Goal: Transaction & Acquisition: Purchase product/service

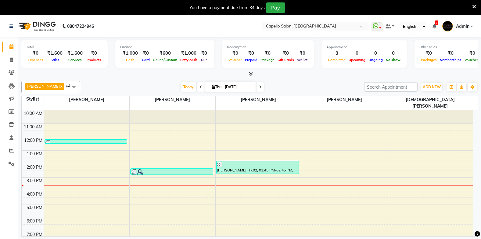
scroll to position [4, 0]
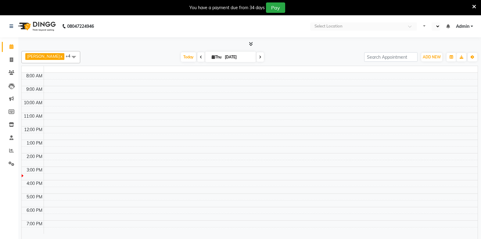
select select "en"
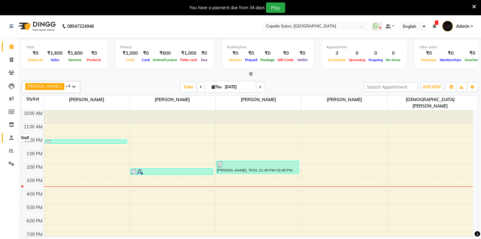
click at [11, 138] on icon at bounding box center [11, 137] width 4 height 5
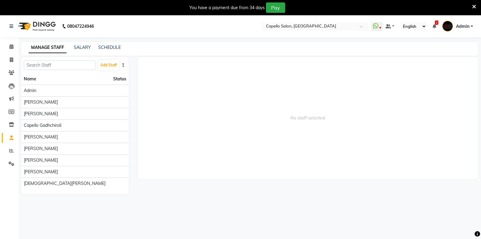
click at [91, 47] on div "MANAGE STAFF SALARY SCHEDULE" at bounding box center [245, 47] width 449 height 6
click at [77, 45] on link "SALARY" at bounding box center [82, 47] width 17 height 5
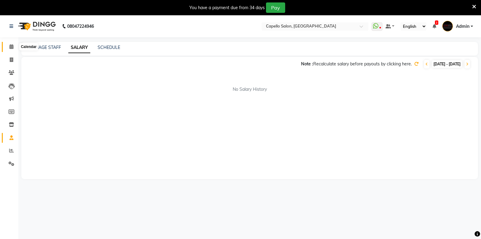
click at [8, 45] on span at bounding box center [11, 46] width 11 height 7
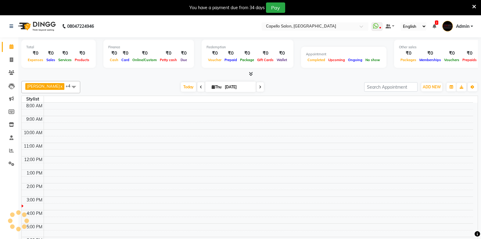
scroll to position [4, 0]
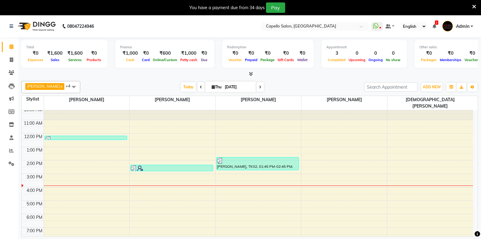
click at [2, 42] on link "Calendar" at bounding box center [9, 47] width 15 height 10
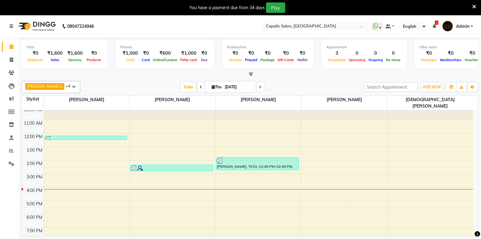
click at [2, 42] on link "Calendar" at bounding box center [9, 47] width 15 height 10
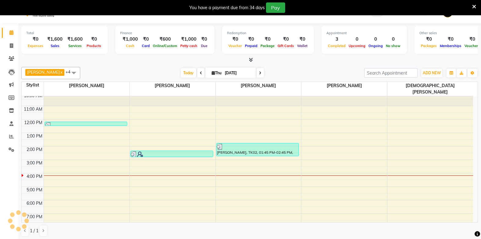
scroll to position [16, 0]
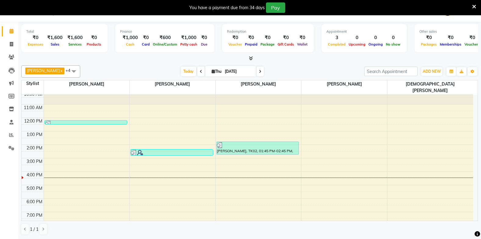
click at [2, 26] on link "Calendar" at bounding box center [9, 31] width 15 height 10
click at [11, 45] on icon at bounding box center [11, 44] width 3 height 5
select select "service"
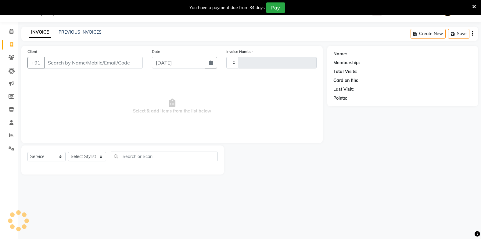
type input "1845"
select select "810"
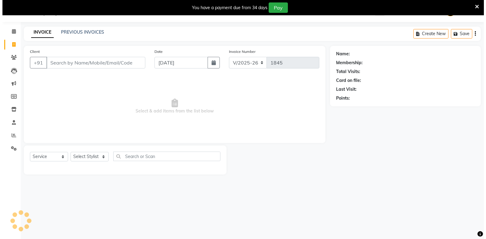
scroll to position [15, 0]
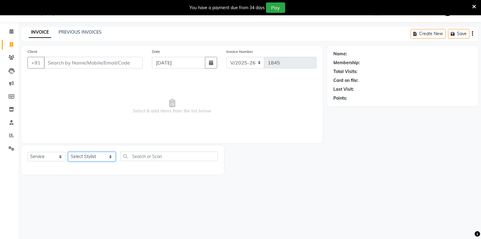
click at [82, 157] on select "Select Stylist Admin Arman Barsagade BHARTI SAHARE Capello Gadhchiroli Lakhan b…" at bounding box center [92, 156] width 48 height 9
select select "87526"
click at [68, 152] on select "Select Stylist Admin Arman Barsagade BHARTI SAHARE Capello Gadhchiroli Lakhan b…" at bounding box center [92, 156] width 48 height 9
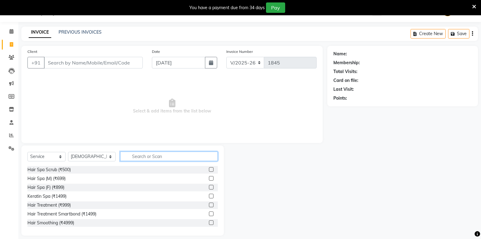
click at [133, 157] on input "text" at bounding box center [168, 155] width 97 height 9
type input "H"
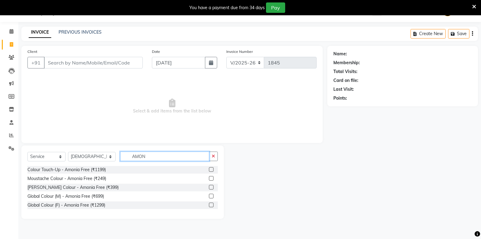
type input "AMON"
click at [211, 196] on label at bounding box center [211, 195] width 5 height 5
click at [211, 196] on input "checkbox" at bounding box center [211, 196] width 4 height 4
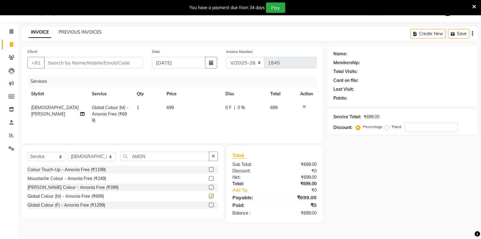
checkbox input "false"
click at [146, 157] on input "AMON" at bounding box center [164, 155] width 89 height 9
type input "A"
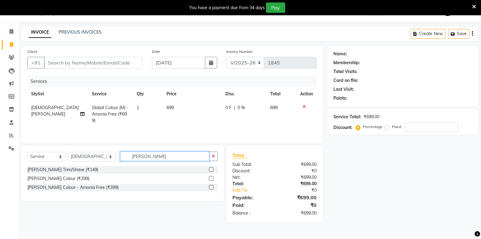
type input "BEARD"
click at [210, 171] on label at bounding box center [211, 169] width 5 height 5
click at [210, 171] on input "checkbox" at bounding box center [211, 169] width 4 height 4
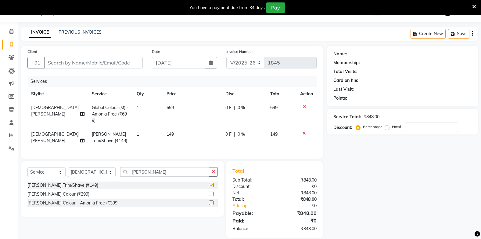
checkbox input "false"
click at [168, 131] on td "149" at bounding box center [192, 137] width 59 height 20
select select "87526"
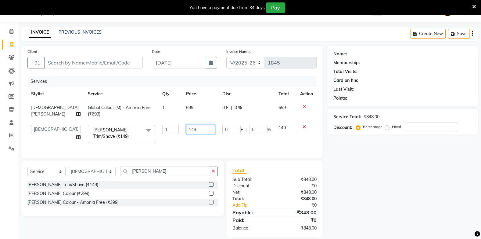
drag, startPoint x: 188, startPoint y: 131, endPoint x: 175, endPoint y: 146, distance: 19.3
click at [186, 133] on input "149" at bounding box center [200, 128] width 29 height 9
type input "1"
type input "200"
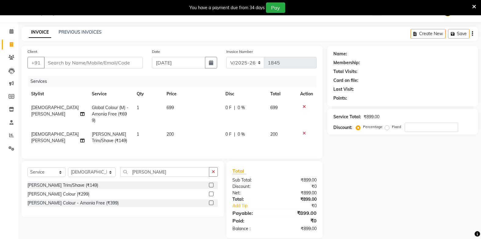
click at [177, 115] on td "699" at bounding box center [192, 114] width 59 height 27
select select "87526"
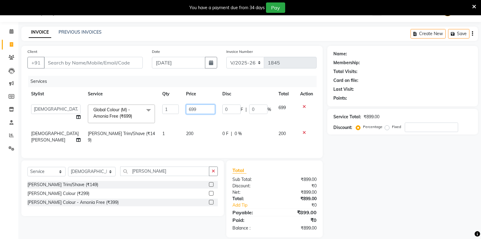
click at [190, 107] on input "699" at bounding box center [200, 108] width 29 height 9
type input "6"
type input "900"
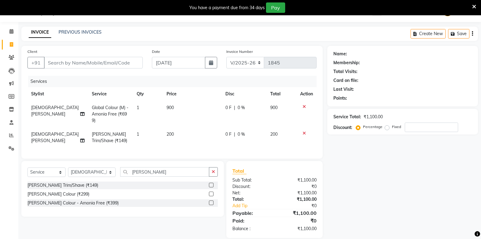
click at [162, 115] on td "1" at bounding box center [148, 114] width 30 height 27
select select "87526"
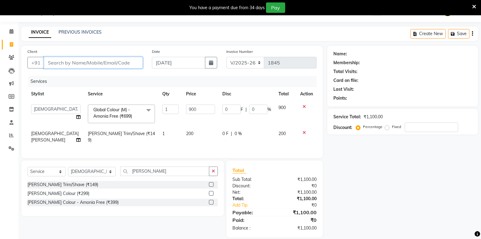
click at [76, 60] on input "Client" at bounding box center [93, 63] width 99 height 12
type input "9"
type input "0"
type input "9405132631"
click at [126, 59] on button "Add Client" at bounding box center [126, 63] width 31 height 12
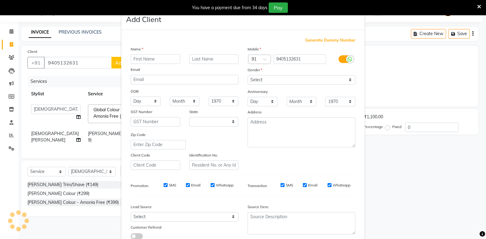
select select "22"
click at [136, 57] on input "text" at bounding box center [155, 58] width 49 height 9
type input "KULARAM"
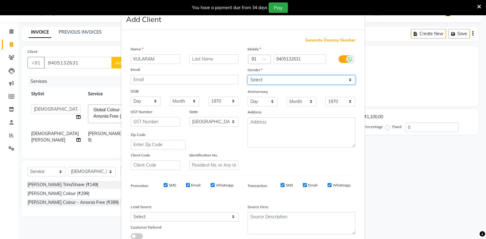
click at [276, 80] on select "Select Male Female Other Prefer Not To Say" at bounding box center [301, 79] width 108 height 9
select select "male"
click at [247, 75] on select "Select Male Female Other Prefer Not To Say" at bounding box center [301, 79] width 108 height 9
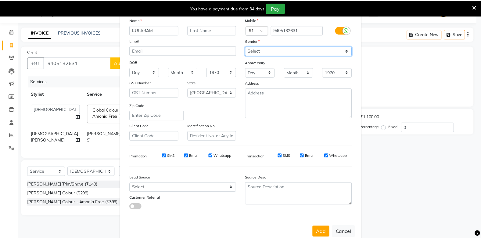
scroll to position [43, 0]
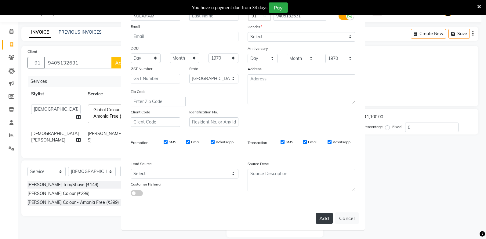
click at [320, 217] on button "Add" at bounding box center [323, 217] width 17 height 11
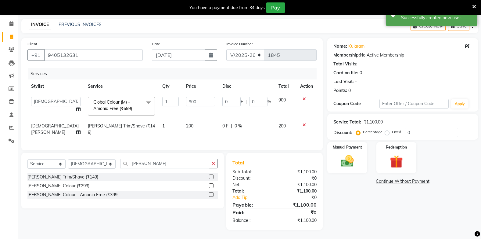
scroll to position [27, 0]
click at [60, 97] on select "Admin Arman Barsagade BHARTI SAHARE Capello Gadhchiroli Lakhan barsagade Pratik…" at bounding box center [55, 101] width 49 height 9
select select "35790"
click at [48, 128] on span "[DEMOGRAPHIC_DATA][PERSON_NAME]" at bounding box center [55, 129] width 48 height 12
select select "87526"
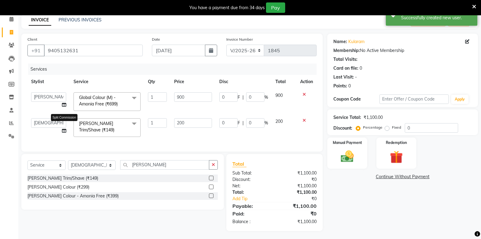
click at [63, 131] on icon at bounding box center [64, 130] width 4 height 4
select select "87526"
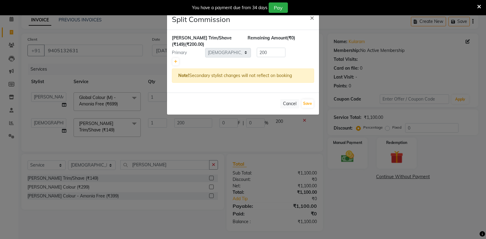
click at [48, 119] on ngb-modal-window "Split Commission × Beard Trim/Shave (₹149) (₹200.00) Remaining Amount (₹0) Prim…" at bounding box center [243, 119] width 486 height 239
click at [290, 104] on button "Cancel" at bounding box center [289, 103] width 19 height 9
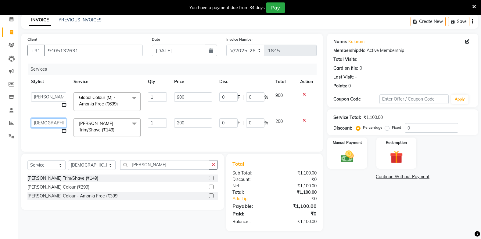
click at [54, 124] on select "Admin Arman Barsagade BHARTI SAHARE Capello Gadhchiroli Lakhan barsagade Pratik…" at bounding box center [48, 122] width 35 height 9
select select "35790"
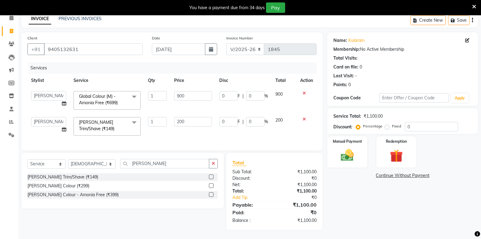
scroll to position [33, 0]
click at [344, 156] on img at bounding box center [347, 154] width 22 height 15
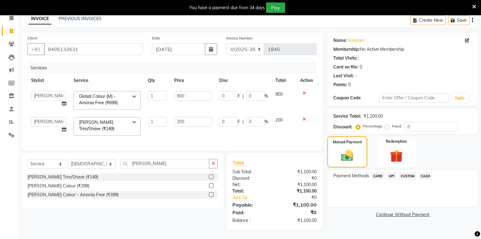
click at [391, 172] on span "UPI" at bounding box center [391, 175] width 9 height 7
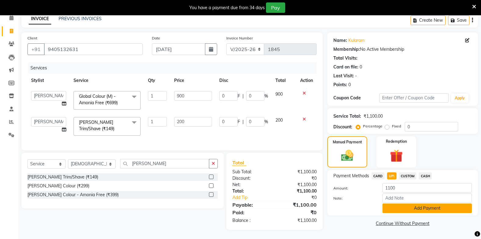
click at [420, 206] on button "Add Payment" at bounding box center [427, 207] width 89 height 9
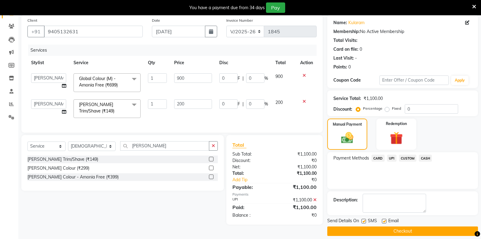
scroll to position [52, 0]
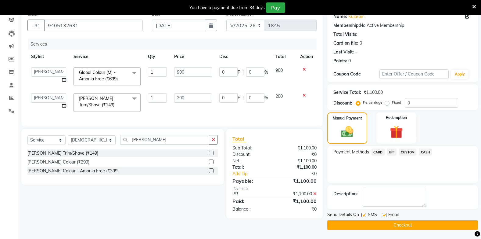
click at [381, 225] on button "Checkout" at bounding box center [402, 224] width 151 height 9
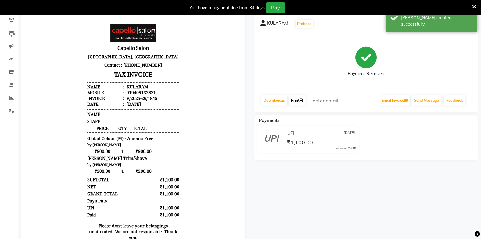
click at [298, 98] on link "Print" at bounding box center [297, 100] width 17 height 10
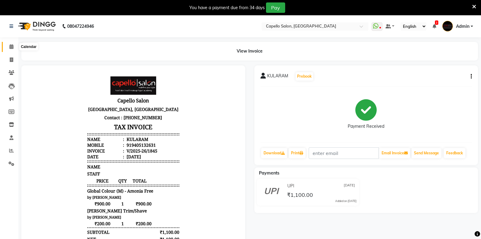
click at [11, 46] on icon at bounding box center [11, 46] width 4 height 5
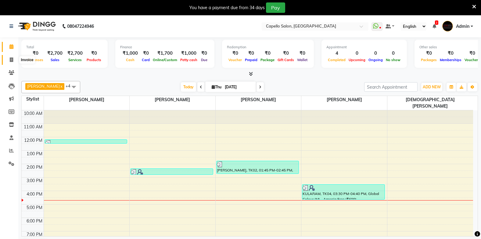
click at [13, 59] on span at bounding box center [11, 59] width 11 height 7
select select "service"
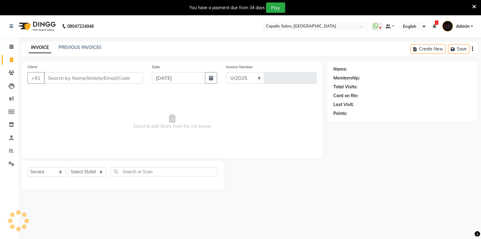
select select "810"
type input "1846"
drag, startPoint x: 77, startPoint y: 172, endPoint x: 77, endPoint y: 167, distance: 5.8
click at [77, 171] on select "Select Stylist" at bounding box center [87, 171] width 38 height 9
select select "40719"
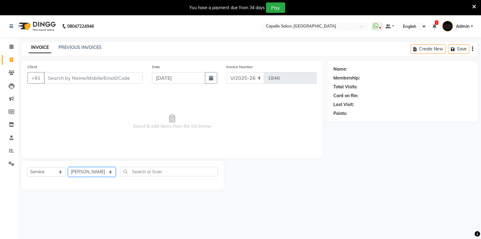
click at [68, 167] on select "Select Stylist Admin Arman Barsagade BHARTI SAHARE Capello Gadhchiroli Lakhan b…" at bounding box center [92, 171] width 48 height 9
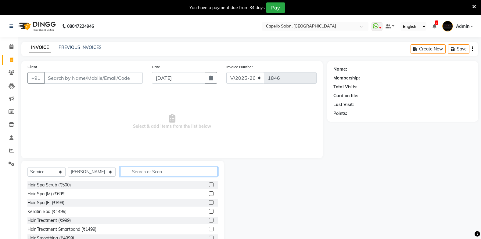
click at [143, 171] on input "text" at bounding box center [168, 171] width 97 height 9
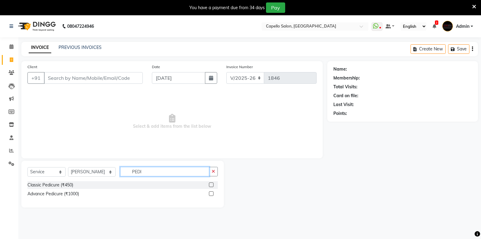
type input "PEDI"
click at [212, 193] on label at bounding box center [211, 193] width 5 height 5
click at [212, 193] on input "checkbox" at bounding box center [211, 194] width 4 height 4
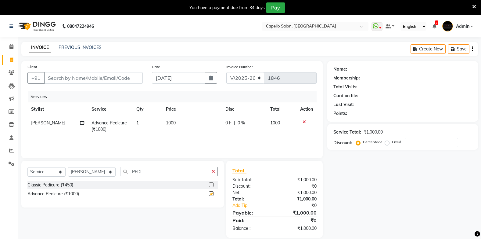
checkbox input "false"
click at [167, 127] on td "1000" at bounding box center [191, 126] width 59 height 20
select select "40719"
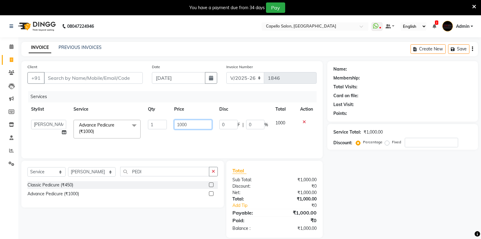
click at [199, 121] on input "1000" at bounding box center [193, 124] width 38 height 9
type input "1500"
click at [173, 144] on div "Services Stylist Service Qty Price Disc Total Action Admin Arman Barsagade BHAR…" at bounding box center [171, 121] width 289 height 61
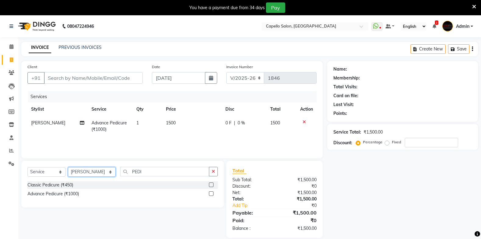
click at [91, 169] on select "Select Stylist Admin Arman Barsagade BHARTI SAHARE Capello Gadhchiroli Lakhan b…" at bounding box center [92, 171] width 48 height 9
select select "87815"
click at [68, 167] on select "Select Stylist Admin Arman Barsagade BHARTI SAHARE Capello Gadhchiroli Lakhan b…" at bounding box center [92, 171] width 48 height 9
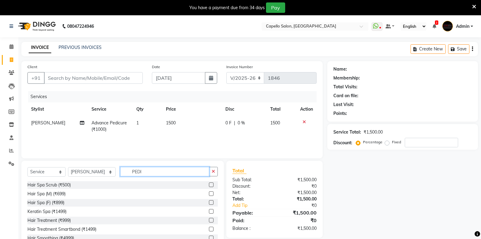
drag, startPoint x: 144, startPoint y: 170, endPoint x: 141, endPoint y: 170, distance: 3.1
click at [142, 170] on input "PEDI" at bounding box center [164, 171] width 89 height 9
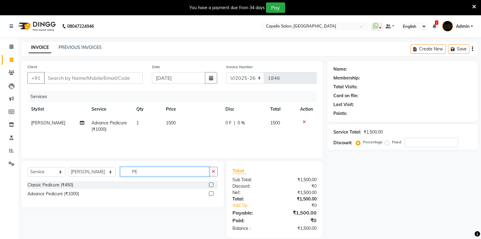
type input "P"
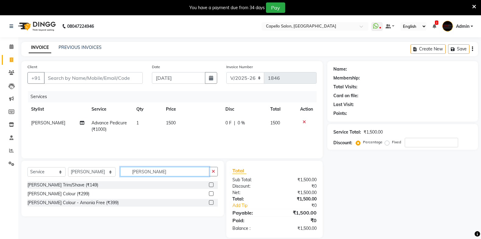
type input "BEARD"
click at [210, 183] on label at bounding box center [211, 184] width 5 height 5
click at [210, 183] on input "checkbox" at bounding box center [211, 185] width 4 height 4
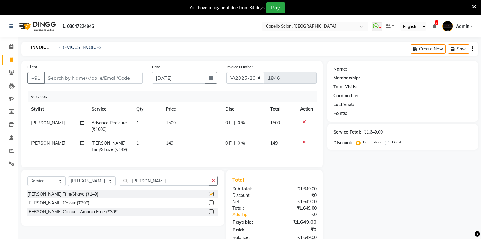
checkbox input "false"
click at [172, 139] on td "149" at bounding box center [191, 146] width 59 height 20
select select "87815"
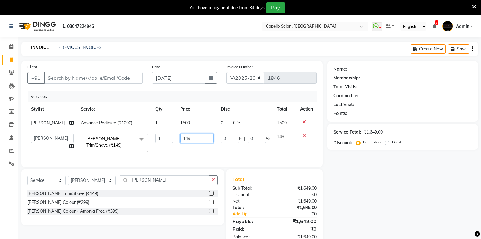
click at [191, 143] on input "149" at bounding box center [196, 137] width 33 height 9
type input "1"
type input "200"
click at [183, 158] on div "Services Stylist Service Qty Price Disc Total Action Lakhan barsagade Advance P…" at bounding box center [171, 126] width 289 height 70
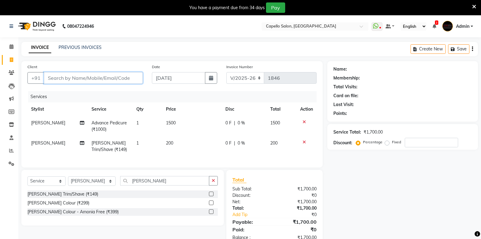
click at [77, 74] on input "Client" at bounding box center [93, 78] width 99 height 12
type input "9"
type input "0"
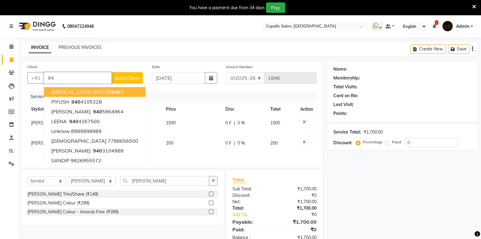
type input "9"
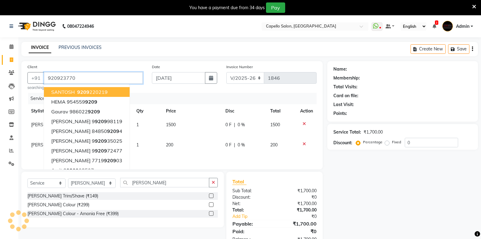
type input "920923770"
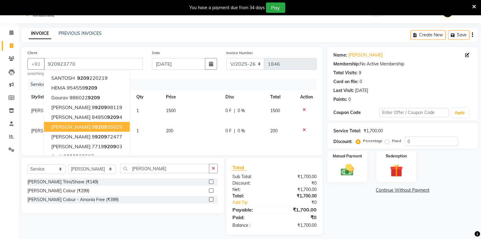
scroll to position [23, 0]
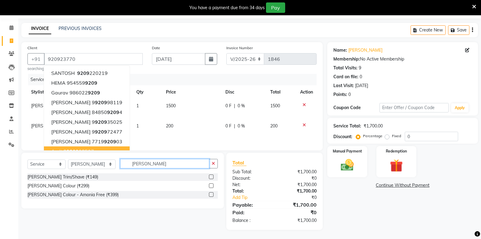
click at [141, 163] on input "BEARD" at bounding box center [164, 163] width 89 height 9
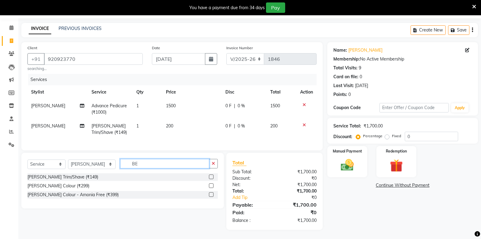
type input "B"
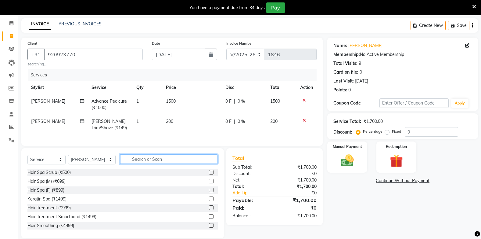
type input "J"
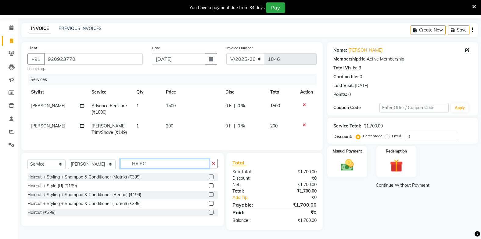
type input "HAIRC"
click at [210, 185] on label at bounding box center [211, 185] width 5 height 5
click at [210, 185] on input "checkbox" at bounding box center [211, 186] width 4 height 4
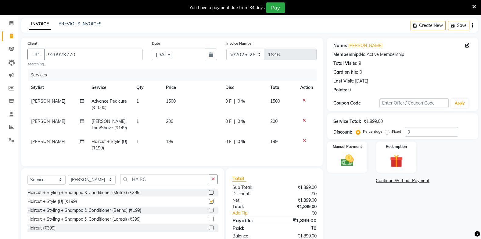
checkbox input "false"
click at [176, 138] on td "199" at bounding box center [191, 145] width 59 height 20
select select "87815"
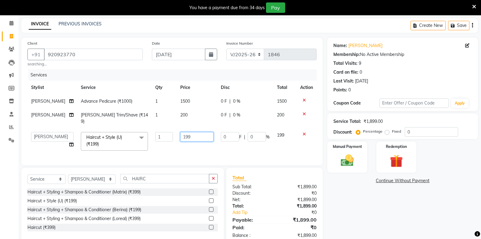
click at [201, 141] on input "199" at bounding box center [196, 136] width 33 height 9
type input "1"
type input "200"
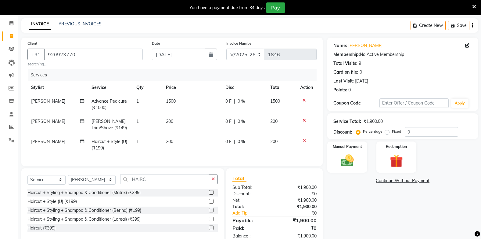
click at [188, 152] on td "200" at bounding box center [191, 145] width 59 height 20
select select "87815"
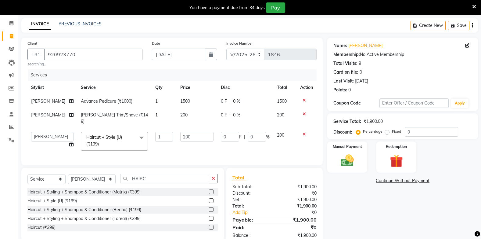
click at [156, 119] on td "1" at bounding box center [164, 118] width 25 height 20
select select "87815"
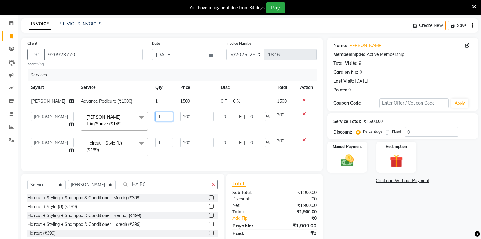
click at [160, 121] on input "1" at bounding box center [164, 116] width 18 height 9
type input "2"
click at [161, 132] on td "2" at bounding box center [164, 121] width 25 height 26
select select "87815"
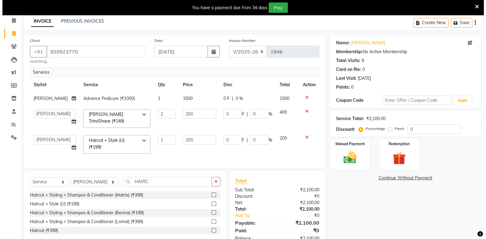
scroll to position [0, 0]
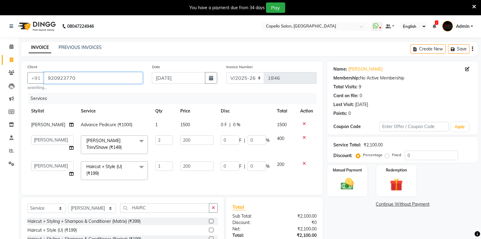
click at [86, 78] on input "920923770" at bounding box center [93, 78] width 99 height 12
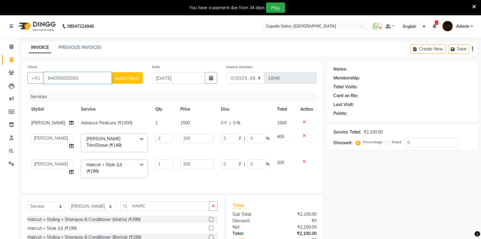
click at [84, 79] on input "9405505500" at bounding box center [78, 78] width 68 height 12
type input "9405505500"
click at [125, 77] on span "Add Client" at bounding box center [127, 78] width 24 height 6
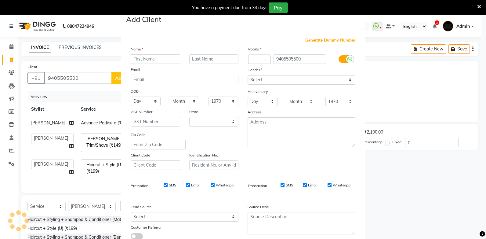
select select "22"
click at [136, 60] on input "text" at bounding box center [155, 58] width 49 height 9
click at [66, 92] on ngb-modal-window "Add Client Generate Dummy Number Name Email DOB Day 01 02 03 04 05 06 07 08 09 …" at bounding box center [243, 119] width 486 height 239
drag, startPoint x: 83, startPoint y: 73, endPoint x: 86, endPoint y: 75, distance: 4.0
click at [86, 75] on ngb-modal-window "Add Client Generate Dummy Number Name Email DOB Day 01 02 03 04 05 06 07 08 09 …" at bounding box center [243, 119] width 486 height 239
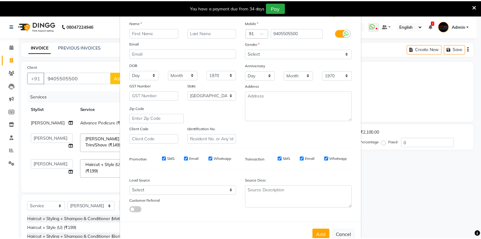
scroll to position [43, 0]
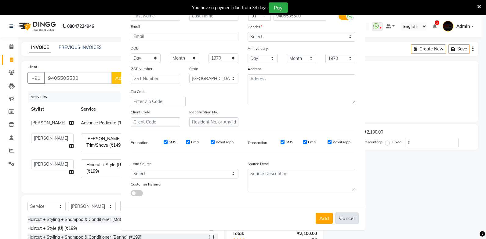
click at [346, 217] on button "Cancel" at bounding box center [346, 218] width 23 height 12
select select
select select "null"
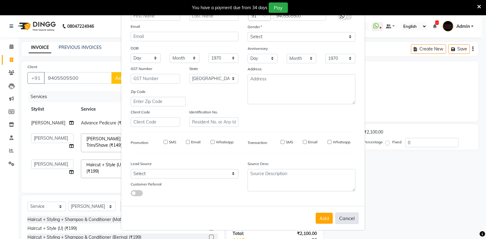
select select
checkbox input "false"
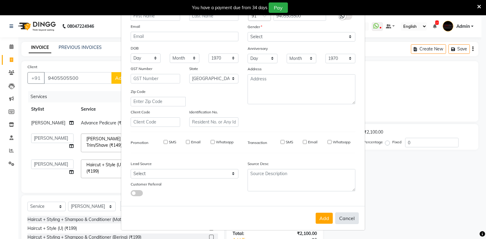
checkbox input "false"
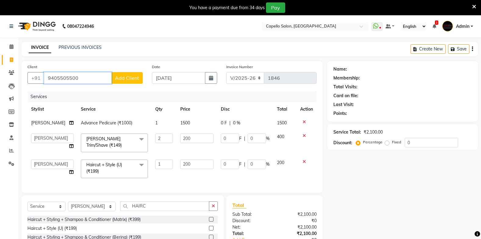
click at [80, 77] on input "9405505500" at bounding box center [78, 78] width 68 height 12
type input "9"
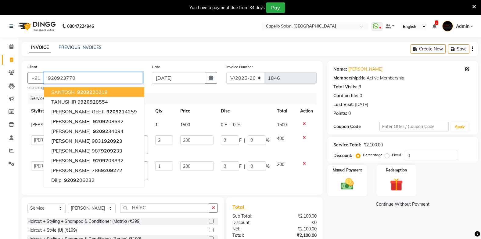
click at [75, 78] on input "920923770" at bounding box center [93, 78] width 99 height 12
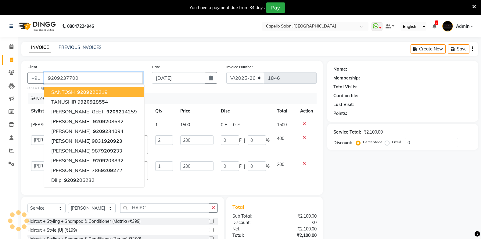
type input "9209237700"
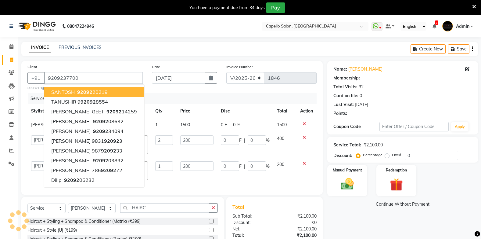
type input "30"
type input "15"
type input "60"
type input "15"
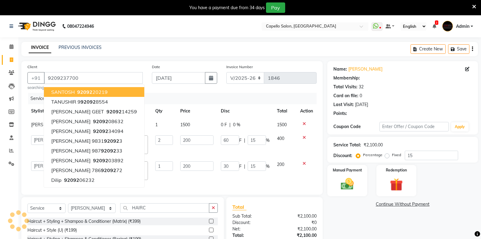
select select "1: Object"
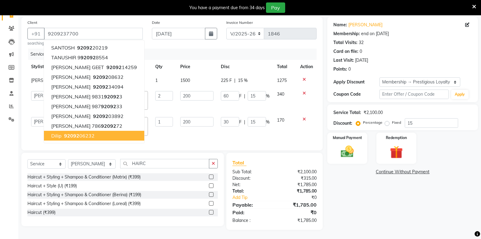
scroll to position [55, 0]
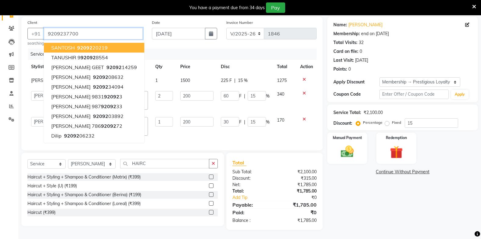
click at [95, 28] on input "9209237700" at bounding box center [93, 34] width 99 height 12
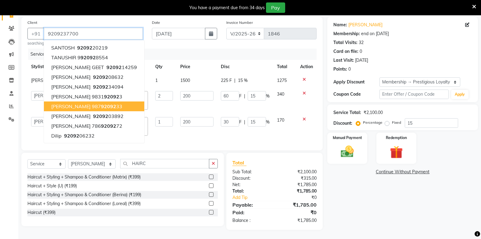
click at [117, 101] on button "shital 987 92092 33" at bounding box center [94, 106] width 100 height 10
type input "9879209233"
type input "0"
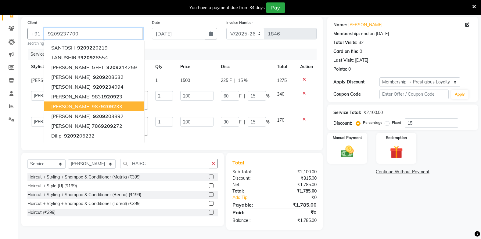
type input "0"
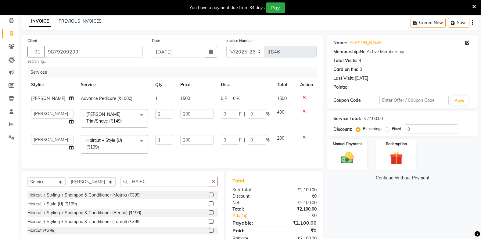
scroll to position [0, 0]
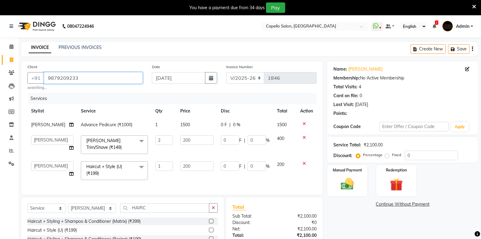
click at [99, 79] on input "9879209233" at bounding box center [93, 78] width 99 height 12
click at [92, 74] on input "9879209233" at bounding box center [93, 78] width 99 height 12
click at [98, 79] on input "9879209233" at bounding box center [93, 78] width 99 height 12
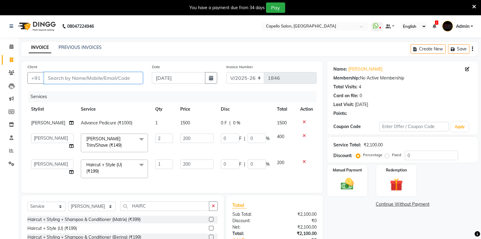
click at [55, 78] on input "Client" at bounding box center [93, 78] width 99 height 12
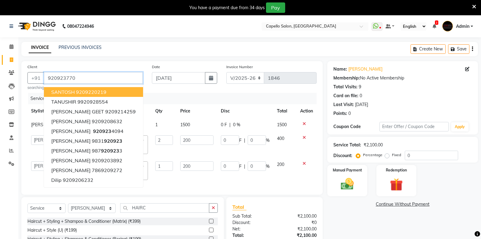
click at [86, 75] on input "920923770" at bounding box center [93, 78] width 99 height 12
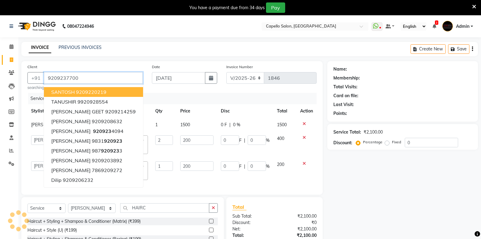
type input "9209237700"
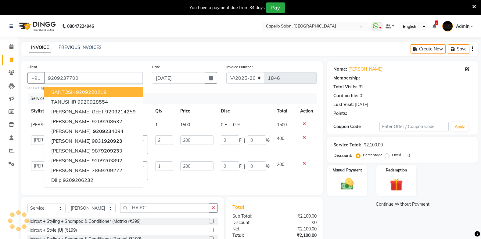
type input "30"
type input "15"
type input "60"
type input "15"
select select "1: Object"
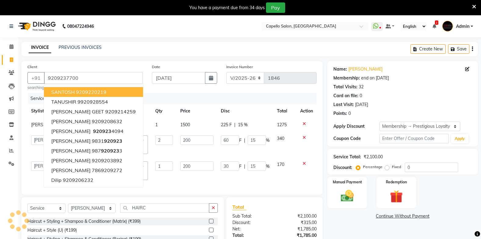
type input "15"
drag, startPoint x: 85, startPoint y: 79, endPoint x: 47, endPoint y: 77, distance: 38.2
click at [47, 77] on input "9209237700" at bounding box center [93, 78] width 99 height 12
paste input "text"
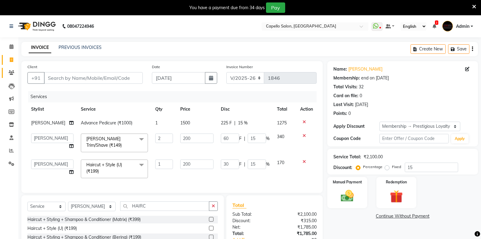
click at [10, 69] on link "Clients" at bounding box center [9, 73] width 15 height 10
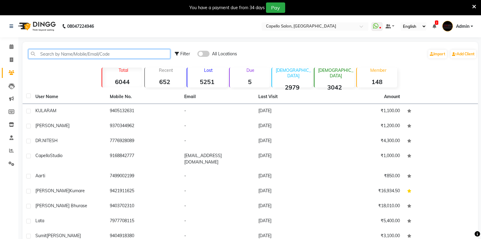
click at [40, 54] on input "text" at bounding box center [99, 53] width 142 height 9
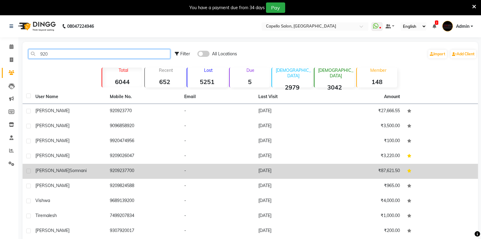
type input "920"
click at [27, 171] on label at bounding box center [28, 170] width 5 height 5
click at [27, 171] on input "checkbox" at bounding box center [28, 171] width 4 height 4
checkbox input "true"
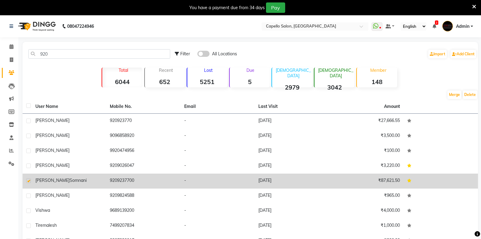
click at [115, 182] on td "9209237700" at bounding box center [143, 180] width 74 height 15
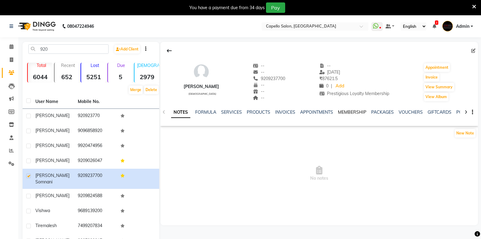
click at [348, 111] on link "MEMBERSHIP" at bounding box center [352, 111] width 28 height 5
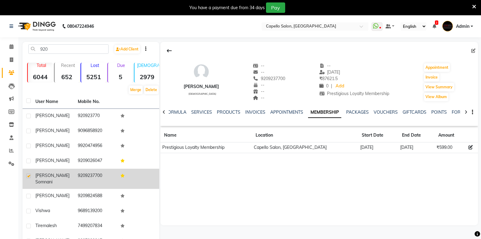
click at [85, 180] on td "9209237700" at bounding box center [95, 178] width 42 height 20
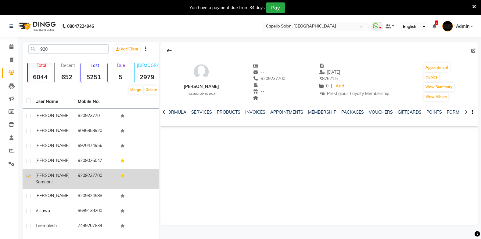
drag, startPoint x: 79, startPoint y: 178, endPoint x: 103, endPoint y: 179, distance: 24.1
click at [103, 179] on td "9209237700" at bounding box center [95, 178] width 42 height 20
copy td "9209237700"
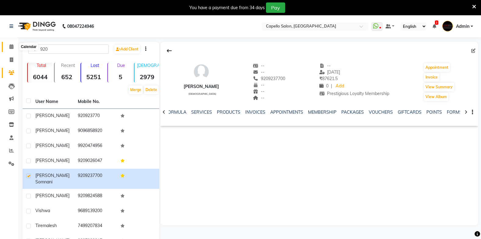
click at [13, 45] on icon at bounding box center [11, 46] width 4 height 5
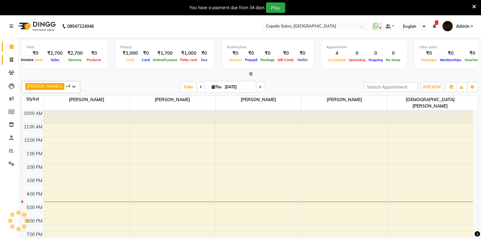
click at [15, 59] on span at bounding box center [11, 59] width 11 height 7
select select "service"
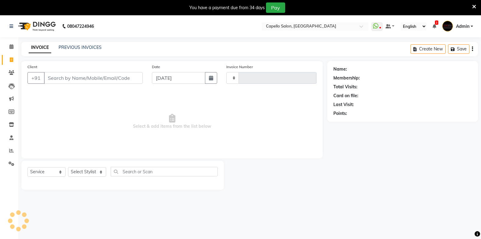
type input "1846"
select select "810"
type input "9209237700"
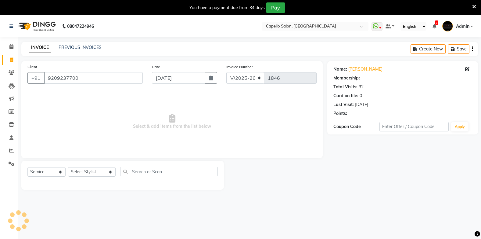
select select "1: Object"
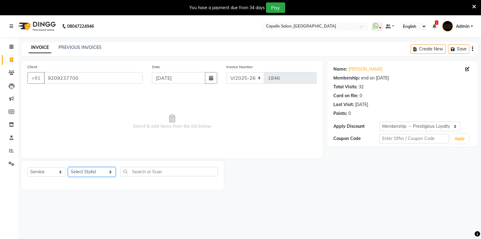
click at [93, 171] on select "Select Stylist Admin Arman Barsagade BHARTI SAHARE Capello Gadhchiroli Lakhan b…" at bounding box center [92, 171] width 48 height 9
click at [68, 167] on select "Select Stylist Admin Arman Barsagade BHARTI SAHARE Capello Gadhchiroli Lakhan b…" at bounding box center [92, 171] width 48 height 9
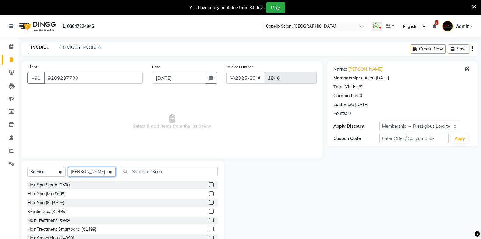
click at [88, 171] on select "Select Stylist Admin Arman Barsagade BHARTI SAHARE Capello Gadhchiroli Lakhan b…" at bounding box center [92, 171] width 48 height 9
select select "40719"
click at [68, 167] on select "Select Stylist Admin Arman Barsagade BHARTI SAHARE Capello Gadhchiroli Lakhan b…" at bounding box center [92, 171] width 48 height 9
click at [129, 173] on input "text" at bounding box center [168, 171] width 97 height 9
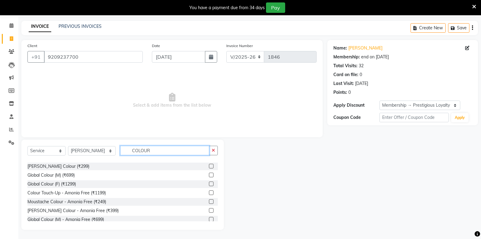
scroll to position [27, 0]
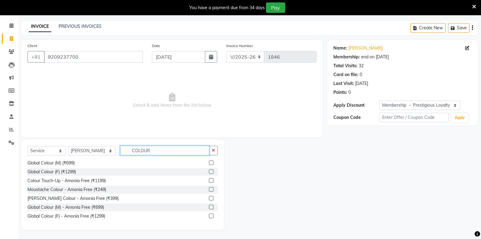
type input "COLOUR"
click at [209, 205] on label at bounding box center [211, 206] width 5 height 5
click at [209, 205] on input "checkbox" at bounding box center [211, 207] width 4 height 4
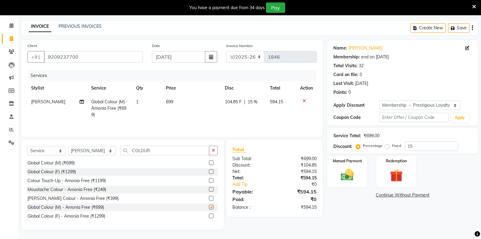
checkbox input "false"
click at [162, 147] on input "COLOUR" at bounding box center [164, 150] width 89 height 9
type input "C"
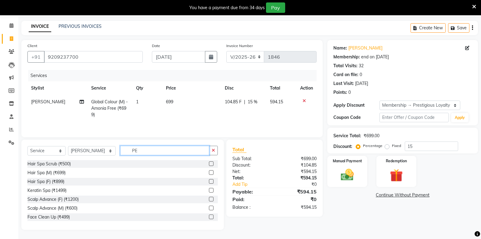
scroll to position [15, 0]
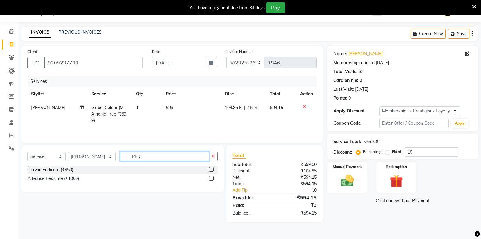
type input "PED"
click at [210, 177] on label at bounding box center [211, 178] width 5 height 5
click at [210, 177] on input "checkbox" at bounding box center [211, 178] width 4 height 4
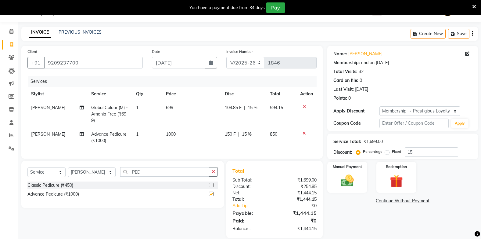
checkbox input "false"
click at [304, 106] on icon at bounding box center [304, 106] width 3 height 4
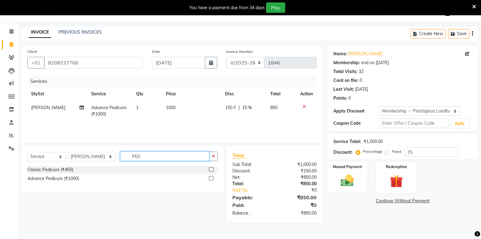
click at [170, 153] on input "PED" at bounding box center [164, 155] width 89 height 9
type input "P"
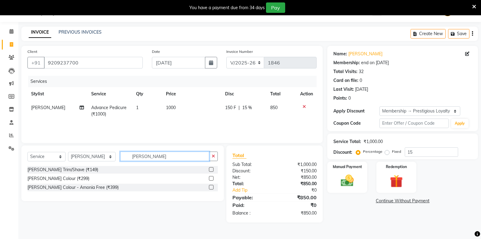
type input "BEARD"
click at [208, 168] on div "Beard Trim/Shave (₹149)" at bounding box center [122, 170] width 190 height 8
click at [212, 166] on div at bounding box center [213, 170] width 9 height 8
click at [210, 167] on label at bounding box center [211, 169] width 5 height 5
click at [210, 167] on input "checkbox" at bounding box center [211, 169] width 4 height 4
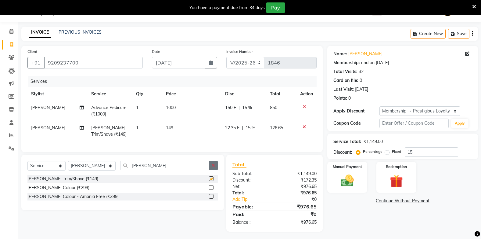
checkbox input "false"
click at [136, 168] on input "BEARD" at bounding box center [164, 164] width 89 height 9
type input "B"
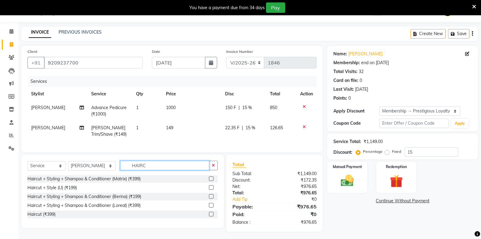
type input "HAIRC"
click at [210, 189] on label at bounding box center [211, 187] width 5 height 5
click at [210, 189] on input "checkbox" at bounding box center [211, 187] width 4 height 4
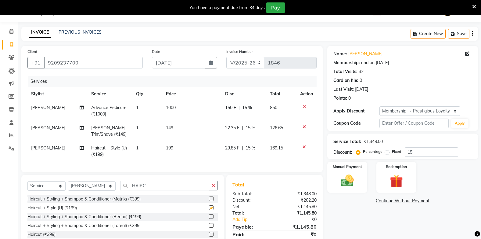
checkbox input "false"
click at [137, 129] on span "1" at bounding box center [137, 127] width 2 height 5
select select "40719"
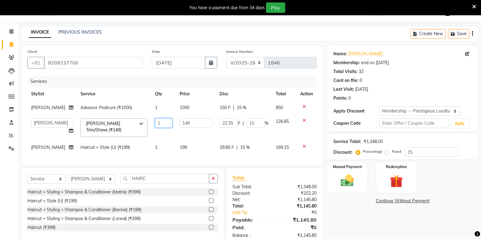
click at [157, 127] on input "1" at bounding box center [163, 122] width 17 height 9
type input "2"
click at [190, 152] on td "199" at bounding box center [196, 147] width 40 height 14
select select "40719"
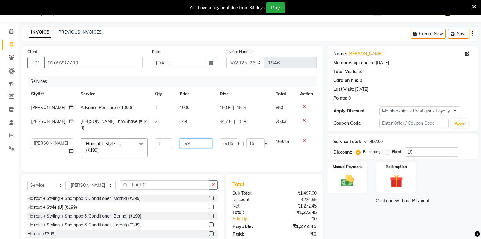
click at [197, 148] on input "199" at bounding box center [196, 142] width 33 height 9
type input "1"
type input "200"
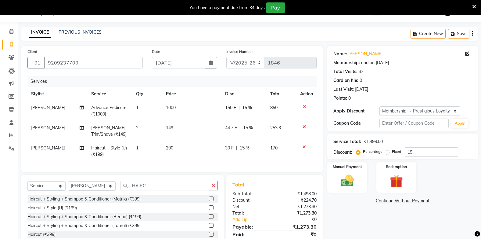
click at [184, 125] on td "149" at bounding box center [191, 131] width 59 height 20
select select "40719"
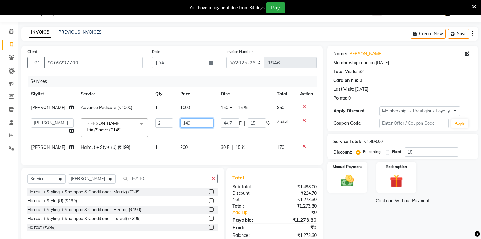
click at [201, 128] on input "149" at bounding box center [196, 122] width 33 height 9
type input "1"
type input "200"
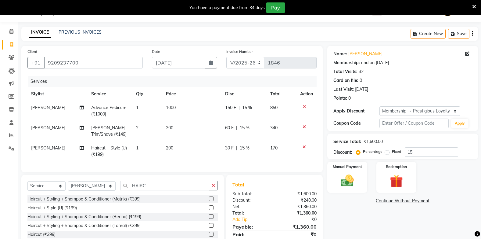
click at [184, 141] on tbody "Lakhan barsagade Advance Pedicure (₹1000) 1 1000 150 F | 15 % 850 Lakhan barsag…" at bounding box center [171, 131] width 289 height 60
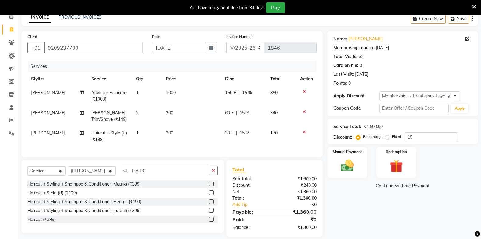
scroll to position [42, 0]
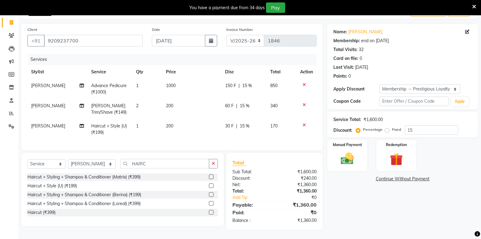
click at [186, 81] on td "1000" at bounding box center [191, 89] width 59 height 20
select select "40719"
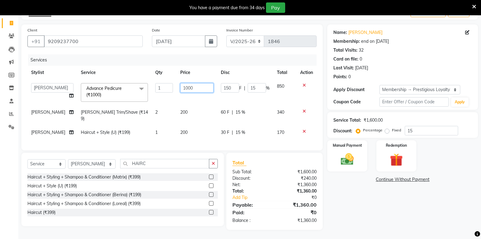
click at [201, 85] on input "1000" at bounding box center [196, 87] width 33 height 9
type input "1500"
click at [158, 97] on tbody "Admin Arman Barsagade BHARTI SAHARE Capello Gadhchiroli Lakhan barsagade Pratik…" at bounding box center [171, 109] width 289 height 60
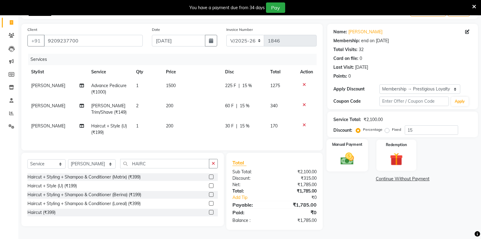
click at [346, 151] on img at bounding box center [347, 158] width 22 height 15
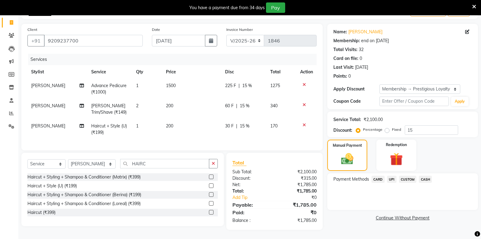
click at [391, 175] on span "UPI" at bounding box center [391, 178] width 9 height 7
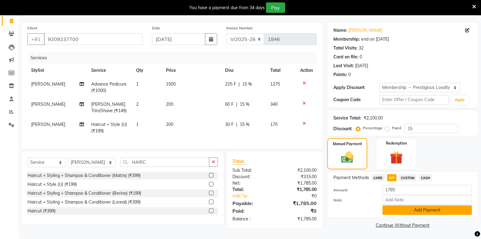
click at [389, 206] on button "Add Payment" at bounding box center [427, 209] width 89 height 9
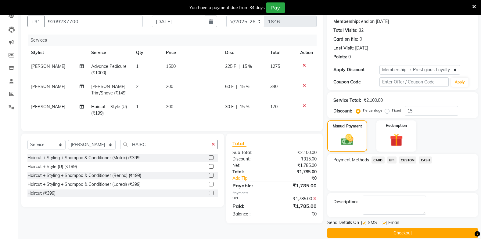
scroll to position [64, 0]
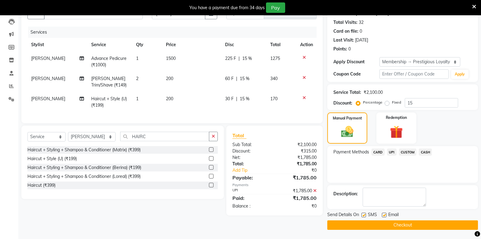
click at [394, 225] on button "Checkout" at bounding box center [402, 224] width 151 height 9
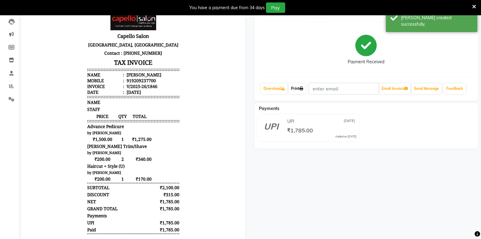
click at [291, 88] on link "Print" at bounding box center [297, 88] width 17 height 10
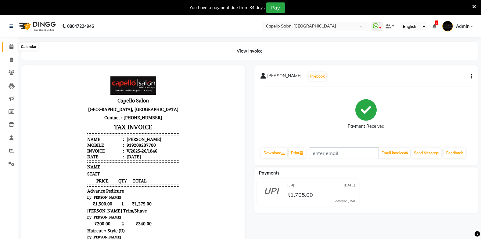
click at [11, 46] on icon at bounding box center [11, 46] width 4 height 5
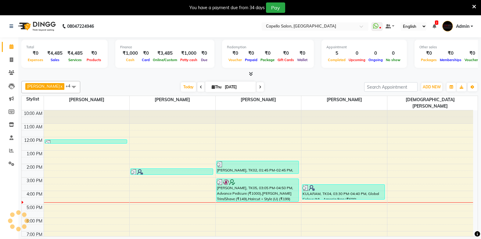
click at [10, 44] on span at bounding box center [11, 46] width 11 height 7
click at [8, 46] on span at bounding box center [11, 46] width 11 height 7
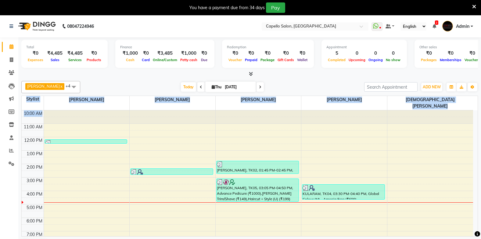
drag, startPoint x: 21, startPoint y: 115, endPoint x: 23, endPoint y: 121, distance: 6.5
click at [23, 122] on div "Total ₹0 Expenses ₹4,485 Sales ₹4,485 Services ₹0 Products Finance ₹1,000 Cash …" at bounding box center [249, 145] width 463 height 217
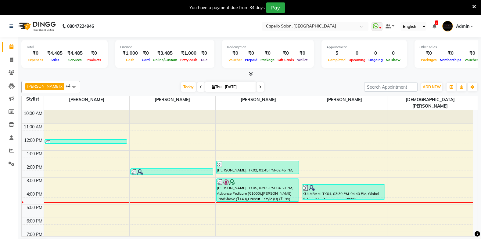
click at [31, 73] on div at bounding box center [249, 74] width 457 height 6
click at [14, 60] on span at bounding box center [11, 59] width 11 height 7
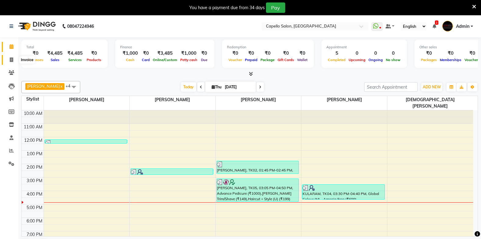
select select "service"
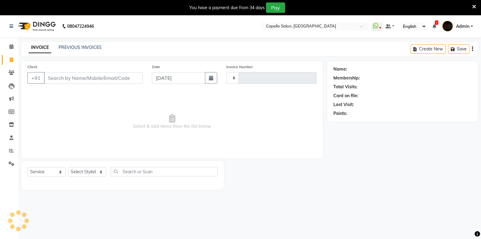
type input "1847"
select select "810"
click at [13, 45] on icon at bounding box center [11, 46] width 4 height 5
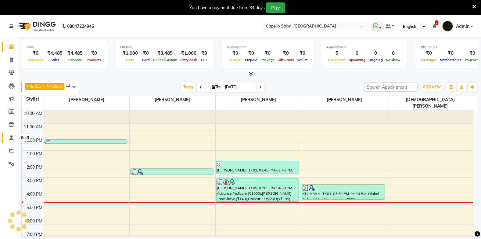
scroll to position [4, 0]
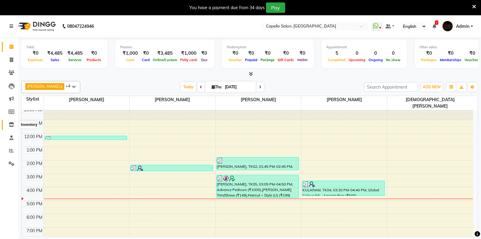
click at [13, 124] on icon at bounding box center [11, 124] width 5 height 5
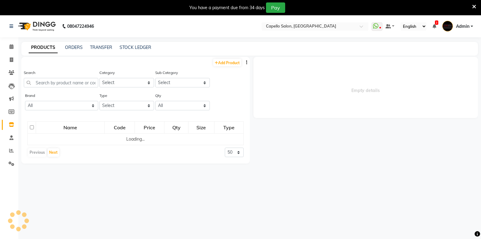
select select
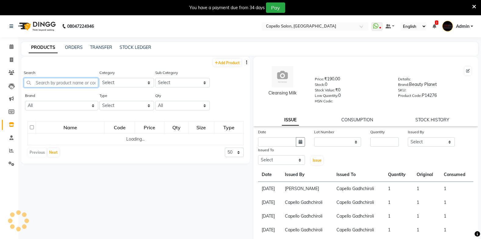
click at [77, 84] on input "text" at bounding box center [61, 82] width 74 height 9
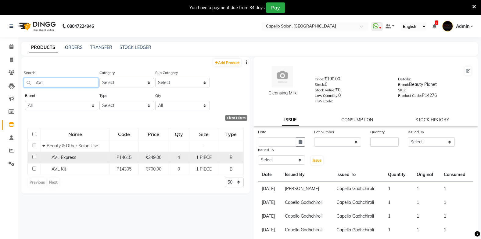
type input "AVL"
click at [32, 157] on input "checkbox" at bounding box center [34, 157] width 4 height 4
checkbox input "true"
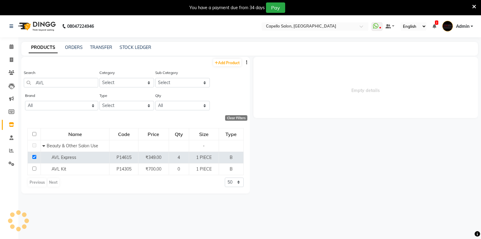
select select
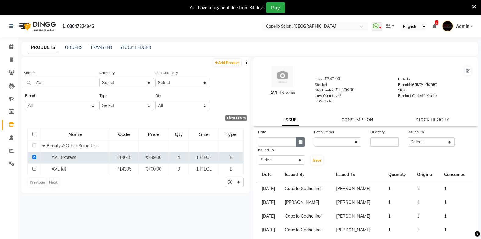
click at [299, 141] on icon "button" at bounding box center [301, 141] width 4 height 4
select select "9"
select select "2025"
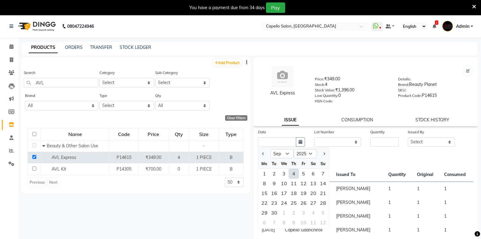
click at [295, 173] on div "4" at bounding box center [294, 173] width 10 height 10
type input "[DATE]"
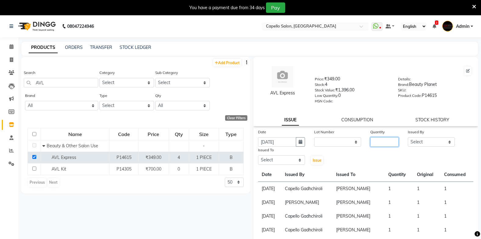
click at [385, 138] on input "number" at bounding box center [384, 141] width 28 height 9
type input "1"
click at [426, 137] on select "Select Admin Arman Barsagade BHARTI SAHARE Capello Gadhchiroli Lakhan barsagade…" at bounding box center [431, 141] width 47 height 9
select select "88893"
click at [408, 137] on select "Select Admin Arman Barsagade BHARTI SAHARE Capello Gadhchiroli Lakhan barsagade…" at bounding box center [431, 141] width 47 height 9
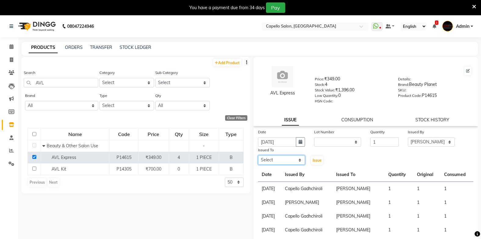
click at [285, 159] on select "Select Admin Arman Barsagade BHARTI SAHARE Capello Gadhchiroli Lakhan barsagade…" at bounding box center [281, 159] width 47 height 9
select select "14132"
click at [258, 155] on select "Select Admin Arman Barsagade BHARTI SAHARE Capello Gadhchiroli Lakhan barsagade…" at bounding box center [281, 159] width 47 height 9
click at [318, 158] on span "Issue" at bounding box center [317, 160] width 9 height 5
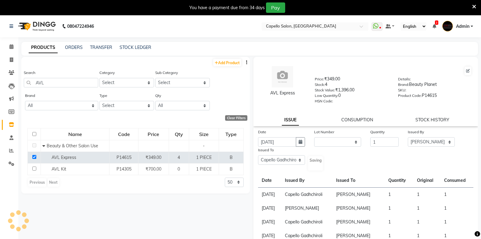
click at [355, 116] on div "AVL Express Price: ₹349.00 Stock: 4 Stock Value: ₹1,396.00 Low Quantity: 0 HSN …" at bounding box center [365, 91] width 225 height 69
select select
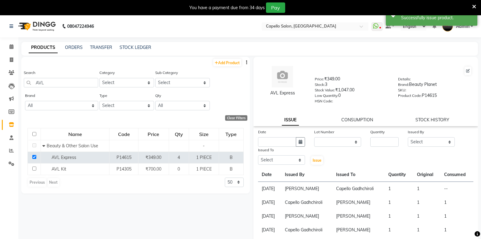
click at [353, 113] on div "AVL Express Price: ₹349.00 Stock: 3 Stock Value: ₹1,047.00 Low Quantity: 0 HSN …" at bounding box center [365, 91] width 225 height 69
click at [351, 118] on link "CONSUMPTION" at bounding box center [357, 119] width 32 height 5
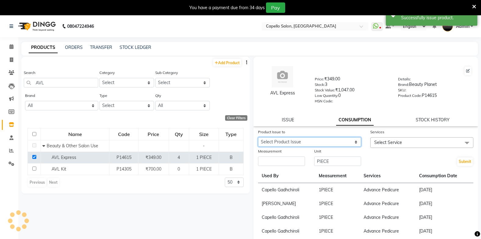
click at [301, 142] on select "Select Product Issue 2025-09-04, Issued to: Capello Gadhchiroli, Balance: 1" at bounding box center [309, 141] width 103 height 9
select select "1204577"
click at [258, 137] on select "Select Product Issue 2025-09-04, Issued to: Capello Gadhchiroli, Balance: 1" at bounding box center [309, 141] width 103 height 9
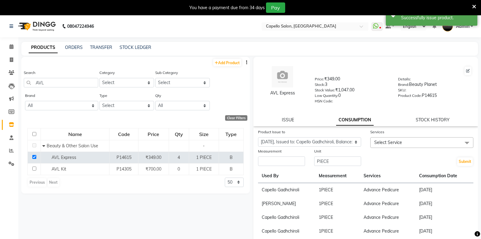
click at [409, 139] on span "Select Service" at bounding box center [421, 142] width 103 height 11
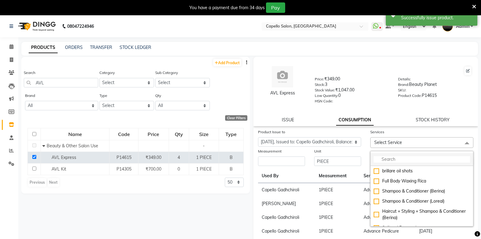
click at [396, 157] on input "multiselect-search" at bounding box center [422, 159] width 96 height 6
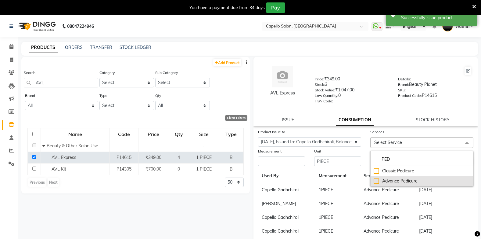
type input "PED"
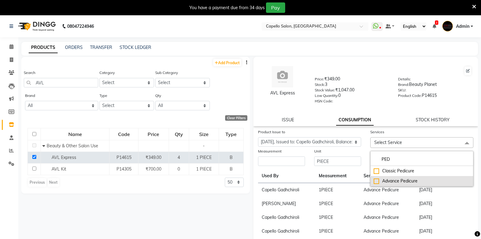
click at [389, 180] on div "Advance Pedicure" at bounding box center [422, 181] width 96 height 6
checkbox input "true"
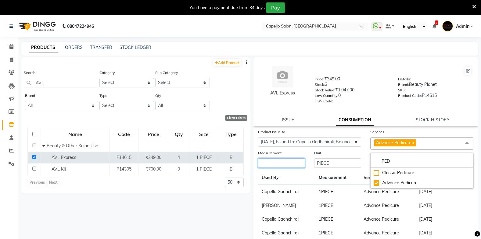
click at [296, 164] on input "number" at bounding box center [281, 162] width 47 height 9
type input "1"
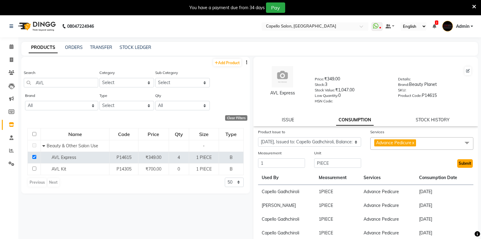
click at [457, 165] on button "Submit" at bounding box center [465, 163] width 16 height 9
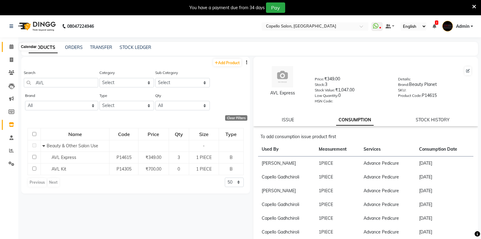
click at [10, 46] on icon at bounding box center [11, 46] width 4 height 5
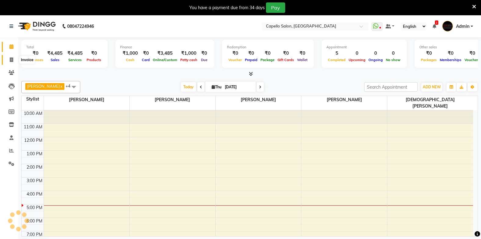
click at [11, 58] on icon at bounding box center [11, 59] width 3 height 5
select select "service"
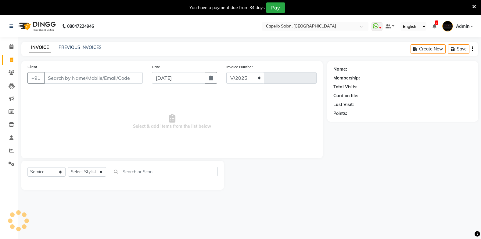
select select "810"
type input "1847"
click at [70, 80] on input "Client" at bounding box center [93, 78] width 99 height 12
drag, startPoint x: 74, startPoint y: 74, endPoint x: 69, endPoint y: 75, distance: 5.2
click at [69, 75] on input "Client" at bounding box center [93, 78] width 99 height 12
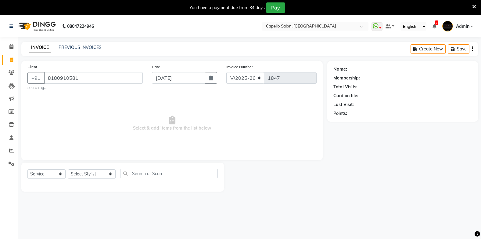
type input "8180910581"
select select "1: Object"
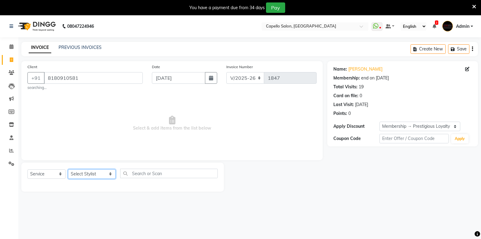
click at [85, 172] on select "Select Stylist Admin Arman Barsagade BHARTI SAHARE Capello Gadhchiroli Lakhan b…" at bounding box center [92, 173] width 48 height 9
select select "24875"
click at [68, 169] on select "Select Stylist Admin Arman Barsagade BHARTI SAHARE Capello Gadhchiroli Lakhan b…" at bounding box center [92, 173] width 48 height 9
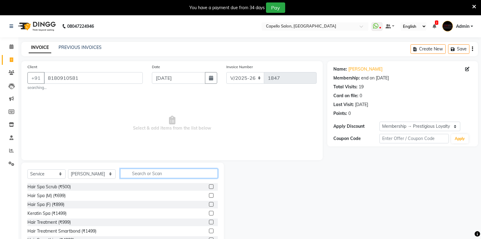
click at [129, 176] on input "text" at bounding box center [168, 172] width 97 height 9
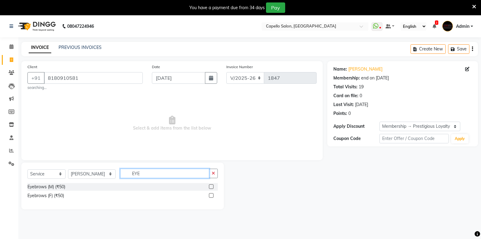
type input "EYE"
click at [211, 194] on label at bounding box center [211, 195] width 5 height 5
click at [211, 194] on input "checkbox" at bounding box center [211, 195] width 4 height 4
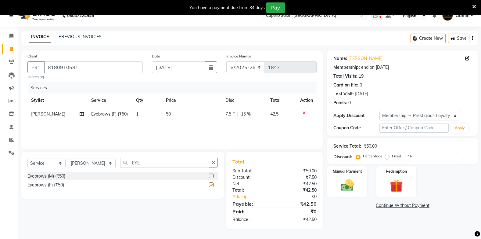
checkbox input "false"
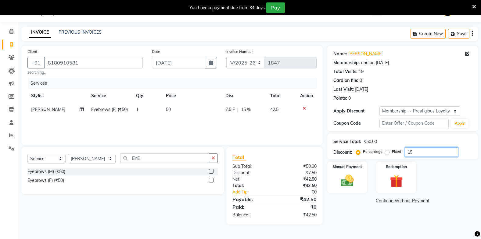
click at [419, 149] on input "15" at bounding box center [431, 151] width 53 height 9
type input "1"
click at [362, 198] on link "Continue Without Payment" at bounding box center [403, 200] width 148 height 6
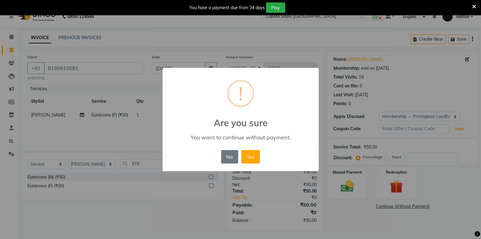
scroll to position [10, 0]
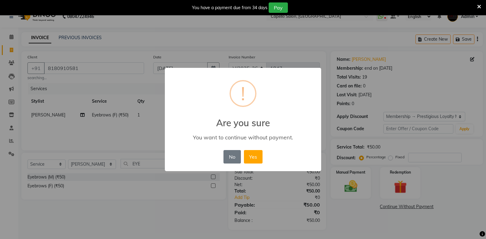
click at [354, 188] on div "× ! Are you sure You want to continue without payment. No No Yes" at bounding box center [243, 119] width 486 height 239
click at [226, 153] on button "No" at bounding box center [231, 156] width 17 height 13
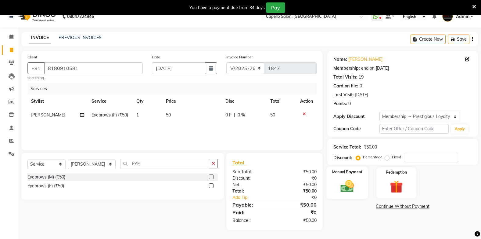
click at [347, 184] on img at bounding box center [347, 185] width 22 height 15
click at [389, 206] on span "UPI" at bounding box center [391, 206] width 9 height 7
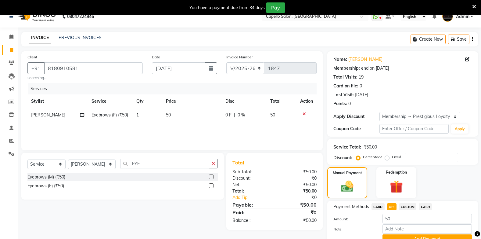
scroll to position [39, 0]
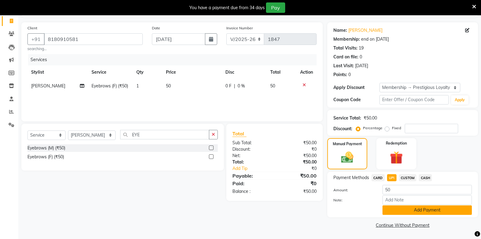
click at [397, 210] on button "Add Payment" at bounding box center [427, 209] width 89 height 9
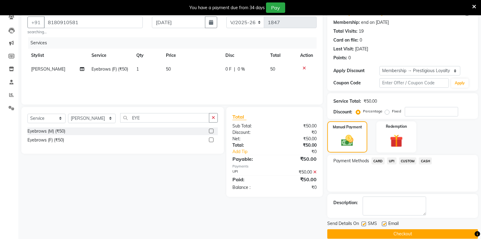
scroll to position [64, 0]
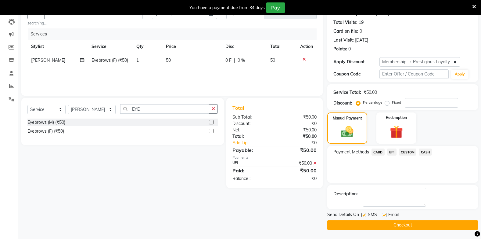
click at [413, 227] on button "Checkout" at bounding box center [402, 224] width 151 height 9
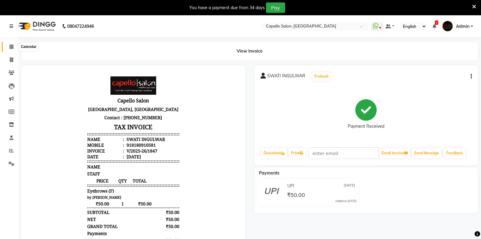
click at [10, 47] on icon at bounding box center [11, 46] width 4 height 5
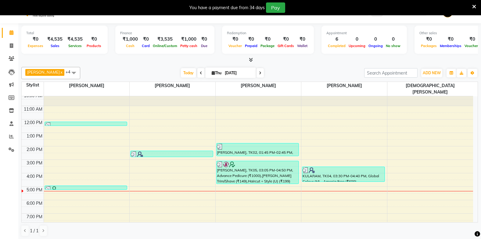
scroll to position [16, 0]
